Goal: Task Accomplishment & Management: Use online tool/utility

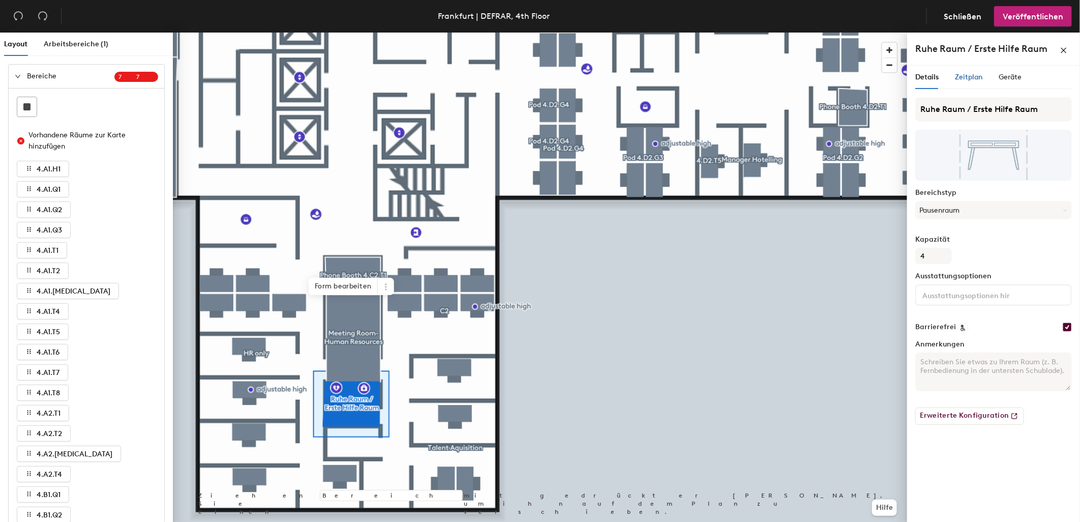
click at [977, 78] on span "Zeitplan" at bounding box center [968, 77] width 27 height 9
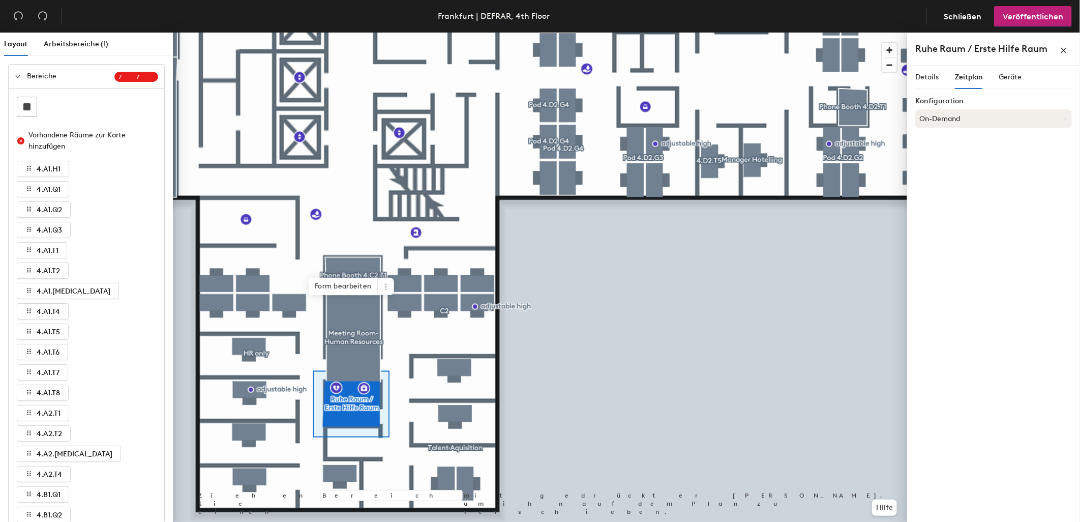
click at [956, 116] on button "On-Demand" at bounding box center [993, 118] width 157 height 18
click at [958, 9] on button "Schließen" at bounding box center [962, 16] width 55 height 20
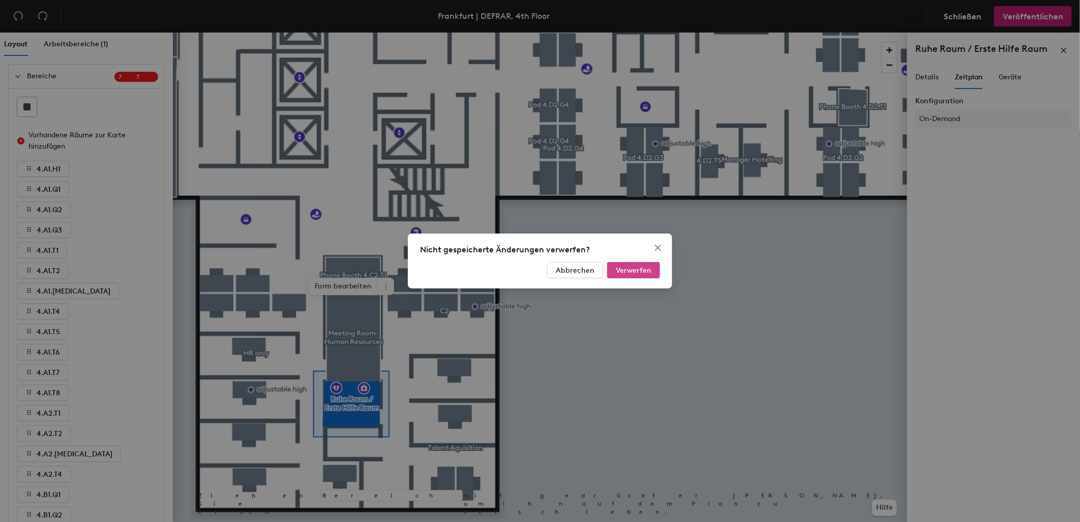
click at [649, 268] on span "Verwerfen" at bounding box center [634, 270] width 36 height 9
